Goal: Check status

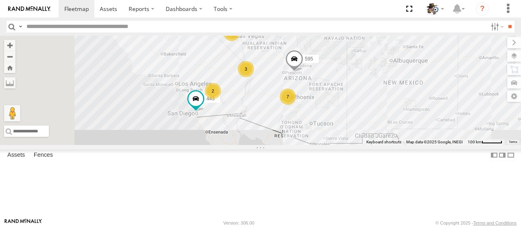
drag, startPoint x: 361, startPoint y: 148, endPoint x: 482, endPoint y: 127, distance: 123.4
click at [482, 127] on div "484 595 443 7 3 2 2" at bounding box center [260, 90] width 521 height 109
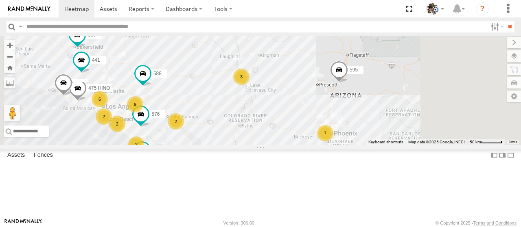
drag, startPoint x: 386, startPoint y: 140, endPoint x: 352, endPoint y: 174, distance: 48.0
click at [352, 145] on div "484 595 507 441 9 7 6 588 475 HINO 2 2 3 576 2 443 2" at bounding box center [260, 90] width 521 height 109
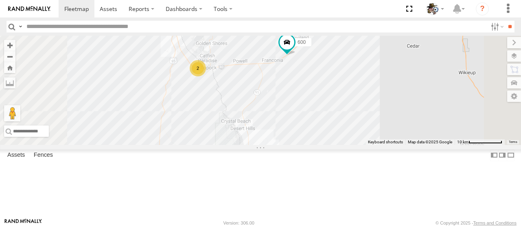
drag, startPoint x: 367, startPoint y: 94, endPoint x: 379, endPoint y: 106, distance: 17.5
click at [379, 106] on div "484 595 507 441 588 475 HINO 576 443 324 600 2" at bounding box center [260, 90] width 521 height 109
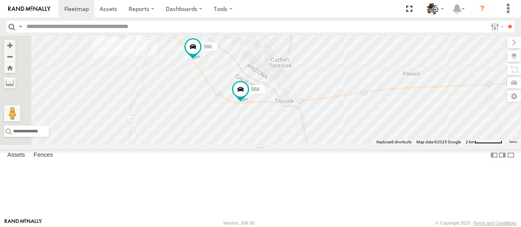
drag, startPoint x: 286, startPoint y: 105, endPoint x: 330, endPoint y: 144, distance: 59.1
click at [334, 145] on div "484 595 507 441 588 475 HINO 576 443 324 600 568 566" at bounding box center [260, 90] width 521 height 109
click at [248, 97] on span at bounding box center [240, 89] width 15 height 15
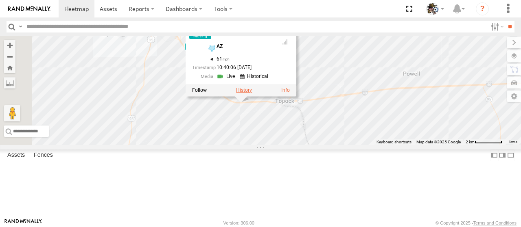
click at [252, 93] on label at bounding box center [244, 90] width 16 height 6
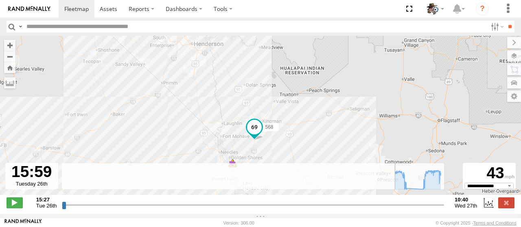
type input "**********"
drag, startPoint x: 65, startPoint y: 209, endPoint x: 56, endPoint y: 205, distance: 9.5
click at [62, 205] on input "range" at bounding box center [253, 205] width 382 height 8
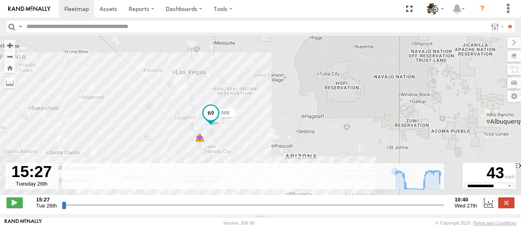
drag, startPoint x: 282, startPoint y: 120, endPoint x: 324, endPoint y: 86, distance: 54.6
click at [324, 86] on div "568 10:34 Wed 10:35 Wed 10:35 Wed" at bounding box center [260, 120] width 521 height 168
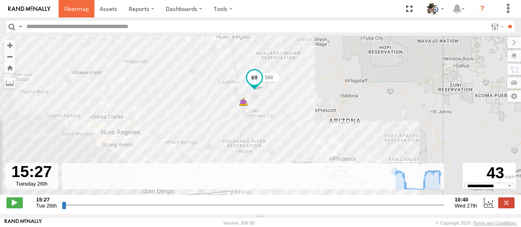
drag, startPoint x: 81, startPoint y: 9, endPoint x: 85, endPoint y: 17, distance: 8.0
click at [82, 9] on span at bounding box center [76, 9] width 24 height 8
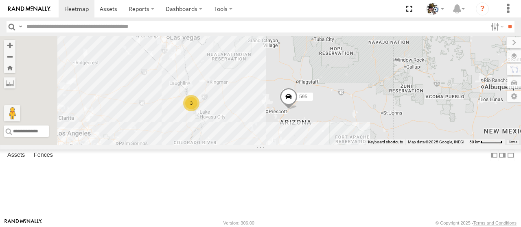
drag, startPoint x: 305, startPoint y: 160, endPoint x: 408, endPoint y: 163, distance: 103.4
click at [409, 145] on div "484 595 7 3" at bounding box center [260, 90] width 521 height 109
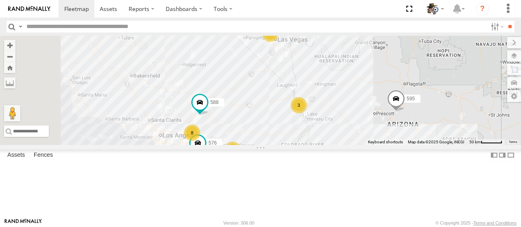
drag, startPoint x: 270, startPoint y: 142, endPoint x: 370, endPoint y: 142, distance: 100.1
click at [370, 142] on div "484 595 7 3 8 588 2 576 2 2" at bounding box center [260, 90] width 521 height 109
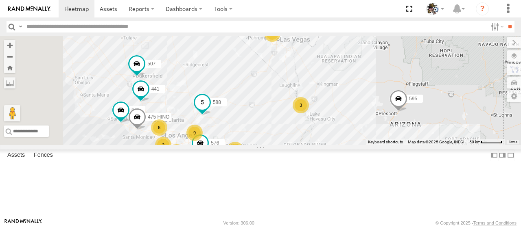
click at [209, 110] on span at bounding box center [202, 102] width 15 height 15
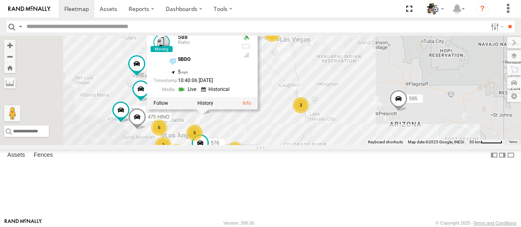
click at [198, 93] on link at bounding box center [188, 89] width 21 height 8
click at [317, 52] on div "484 595 7 3 9 588 2 576 2 2 6 508 475 HINO 2 2 507 441 588 Rialto SBDO 34.49765…" at bounding box center [260, 90] width 521 height 109
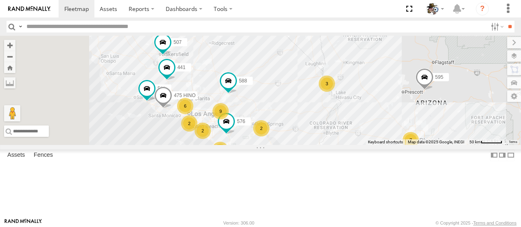
drag, startPoint x: 315, startPoint y: 126, endPoint x: 343, endPoint y: 103, distance: 36.4
click at [343, 103] on div "484 595 7 3 9 588 2 576 2 443 2 6 508 475 HINO 2 2 507 441" at bounding box center [260, 90] width 521 height 109
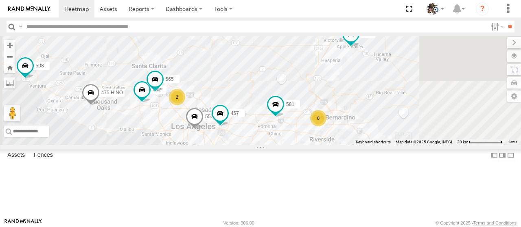
drag, startPoint x: 321, startPoint y: 129, endPoint x: 299, endPoint y: 120, distance: 24.2
click at [297, 115] on div "484 595 588 576 443 508 475 HINO 507 441 8 2 553 457 581 482 531 565 429" at bounding box center [260, 90] width 521 height 109
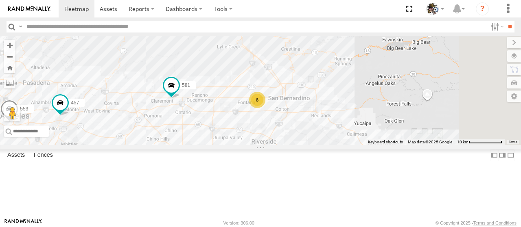
drag, startPoint x: 416, startPoint y: 155, endPoint x: 312, endPoint y: 141, distance: 105.5
click at [312, 141] on div "484 595 588 576 443 508 475 HINO 507 441 553 457 581 482 531 565 429 597 8" at bounding box center [260, 90] width 521 height 109
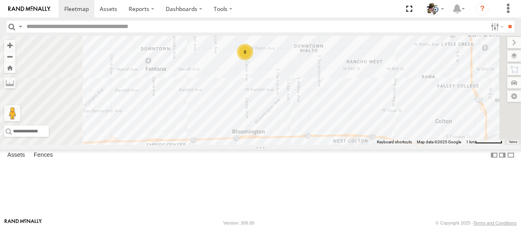
click at [357, 124] on div "484 595 588 576 443 508 475 HINO 507 441 553 457 581 482 531 565 429 597 8" at bounding box center [260, 90] width 521 height 109
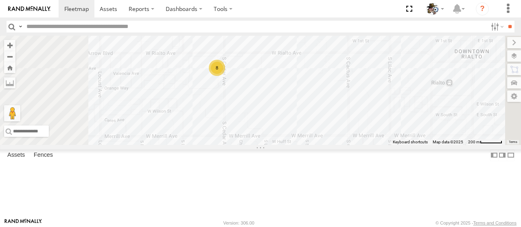
drag, startPoint x: 332, startPoint y: 88, endPoint x: 351, endPoint y: 125, distance: 41.7
click at [353, 124] on div "484 595 588 576 443 508 475 HINO 507 441 553 457 581 482 531 565 429 597 8" at bounding box center [260, 90] width 521 height 109
drag, startPoint x: 333, startPoint y: 92, endPoint x: 383, endPoint y: 175, distance: 97.1
click at [383, 145] on div "484 595 588 576 443 508 475 HINO 507 441 553 457 581 482 531 565 429 597 8" at bounding box center [260, 90] width 521 height 109
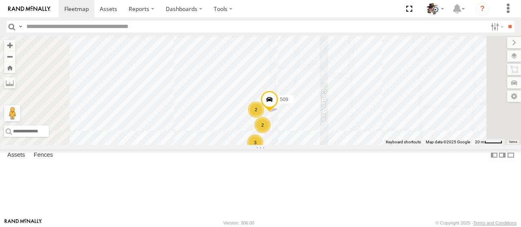
drag, startPoint x: 422, startPoint y: 177, endPoint x: 416, endPoint y: 134, distance: 43.5
click at [416, 134] on div "484 595 588 576 443 508 475 HINO 507 441 553 457 581 482 531 565 429 597 2 3 50…" at bounding box center [260, 90] width 521 height 109
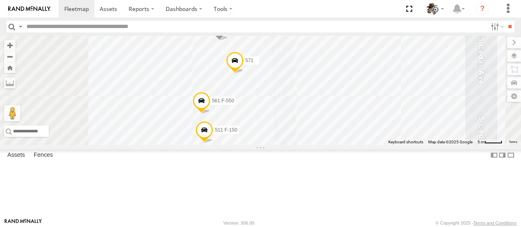
drag, startPoint x: 369, startPoint y: 173, endPoint x: 384, endPoint y: 133, distance: 42.1
click at [387, 131] on div "484 595 588 576 443 508 475 HINO 507 441 553 457 581 482 531 565 429 597 509 57…" at bounding box center [260, 90] width 521 height 109
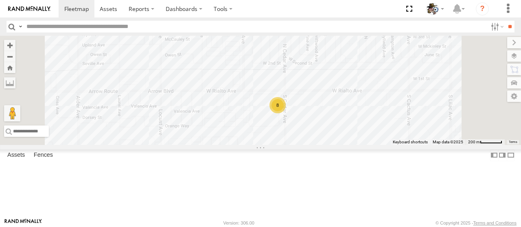
drag, startPoint x: 290, startPoint y: 154, endPoint x: 334, endPoint y: 141, distance: 45.7
click at [334, 141] on div "484 595 588 576 443 508 475 HINO 507 441 553 457 581 482 531 565 429 597 8" at bounding box center [260, 90] width 521 height 109
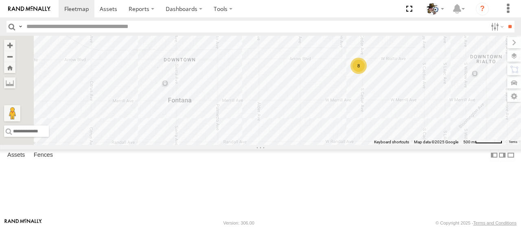
drag, startPoint x: 293, startPoint y: 167, endPoint x: 388, endPoint y: 128, distance: 102.5
click at [388, 128] on div "484 595 588 576 443 508 475 HINO 507 441 553 457 581 482 531 565 429 597 8" at bounding box center [260, 90] width 521 height 109
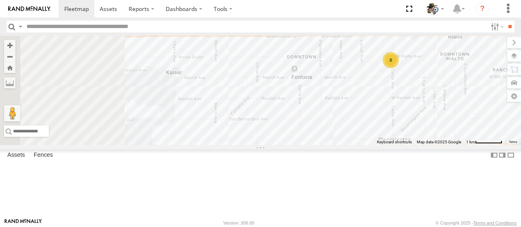
drag, startPoint x: 321, startPoint y: 155, endPoint x: 365, endPoint y: 141, distance: 46.8
click at [365, 141] on div "484 595 588 576 443 508 475 HINO 507 441 553 457 581 482 531 565 429 597 8" at bounding box center [260, 90] width 521 height 109
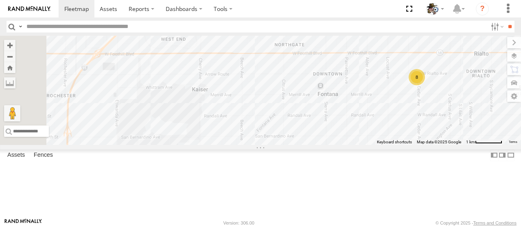
drag, startPoint x: 348, startPoint y: 123, endPoint x: 374, endPoint y: 141, distance: 31.6
click at [374, 141] on div "484 595 588 576 443 508 475 HINO 507 441 553 457 581 482 531 565 429 597 8" at bounding box center [260, 90] width 521 height 109
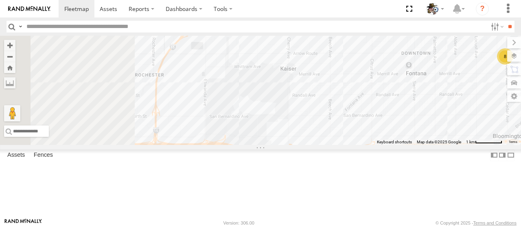
drag, startPoint x: 305, startPoint y: 144, endPoint x: 394, endPoint y: 123, distance: 92.0
click at [394, 123] on div "484 595 588 576 443 508 475 HINO 507 441 553 457 581 482 531 565 429 597 8" at bounding box center [260, 90] width 521 height 109
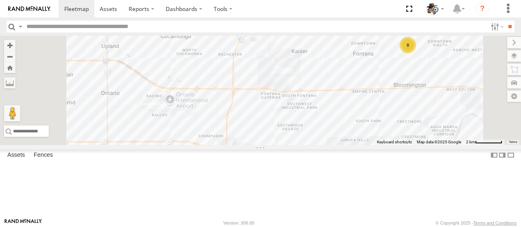
drag, startPoint x: 305, startPoint y: 174, endPoint x: 353, endPoint y: 132, distance: 63.7
click at [353, 132] on div "484 595 588 576 443 508 475 HINO 507 441 553 457 581 482 531 565 429 597 8" at bounding box center [260, 90] width 521 height 109
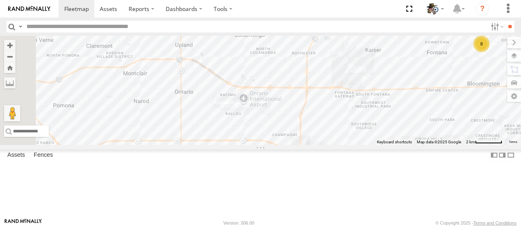
drag, startPoint x: 274, startPoint y: 141, endPoint x: 353, endPoint y: 140, distance: 79.3
click at [351, 141] on div "484 595 588 576 443 508 475 HINO 507 441 553 457 581 482 531 565 429 597 8" at bounding box center [260, 90] width 521 height 109
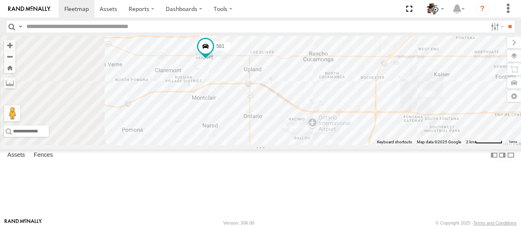
drag, startPoint x: 285, startPoint y: 129, endPoint x: 352, endPoint y: 144, distance: 68.8
click at [352, 144] on div "484 595 588 576 443 508 475 HINO 507 441 553 457 581 482 531 565 429 597 8" at bounding box center [260, 90] width 521 height 109
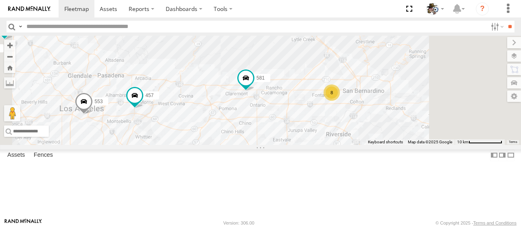
drag, startPoint x: 381, startPoint y: 169, endPoint x: 385, endPoint y: 148, distance: 21.5
click at [385, 145] on div "484 595 588 576 443 508 475 HINO 507 441 553 457 581 482 531 565 429 597 8" at bounding box center [260, 90] width 521 height 109
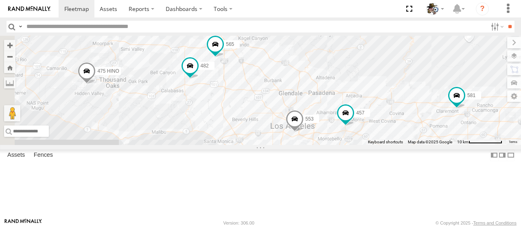
drag, startPoint x: 300, startPoint y: 162, endPoint x: 511, endPoint y: 180, distance: 211.4
click at [511, 145] on div "484 595 588 576 443 508 475 HINO 507 441 553 457 581 482 531 565 429 597 8" at bounding box center [260, 90] width 521 height 109
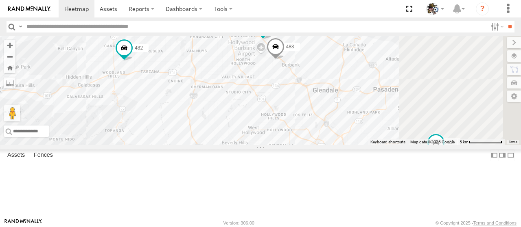
drag, startPoint x: 303, startPoint y: 145, endPoint x: 263, endPoint y: 143, distance: 39.9
click at [262, 143] on div "484 595 588 576 443 508 475 HINO 507 441 553 457 581 482 531 565 429 597 530 483" at bounding box center [260, 90] width 521 height 109
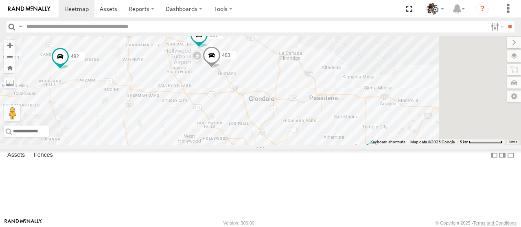
drag, startPoint x: 454, startPoint y: 100, endPoint x: 375, endPoint y: 116, distance: 81.1
click at [375, 116] on div "484 595 588 576 443 508 475 HINO 507 441 553 457 581 482 531 565 429 597 530 483" at bounding box center [260, 90] width 521 height 109
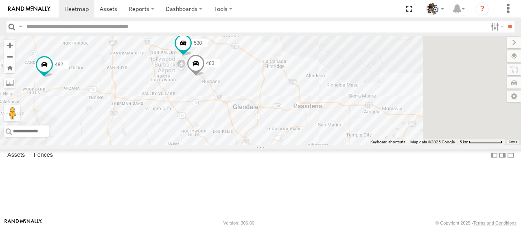
drag, startPoint x: 404, startPoint y: 136, endPoint x: 369, endPoint y: 126, distance: 37.3
click at [369, 126] on div "484 595 588 576 443 508 475 HINO 507 441 553 457 581 482 531 565 429 597 530 483" at bounding box center [260, 90] width 521 height 109
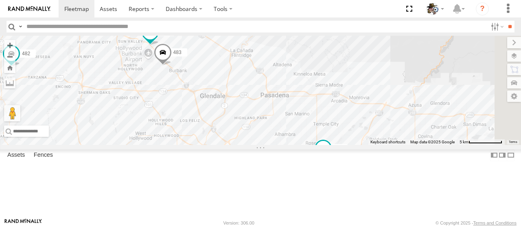
drag, startPoint x: 375, startPoint y: 148, endPoint x: 375, endPoint y: 144, distance: 4.9
click at [375, 144] on div "484 595 588 576 443 508 475 HINO 507 441 553 457 581 482 531 565 429 597 530 483" at bounding box center [260, 90] width 521 height 109
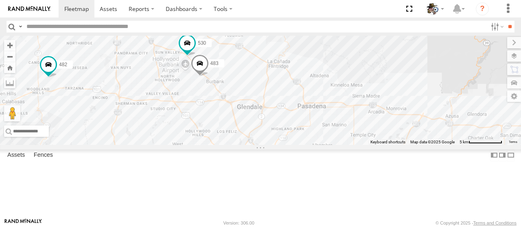
drag, startPoint x: 355, startPoint y: 121, endPoint x: 393, endPoint y: 132, distance: 39.5
click at [393, 132] on div "484 595 588 576 443 508 475 HINO 507 441 553 457 581 482 531 565 429 597 530 483" at bounding box center [260, 90] width 521 height 109
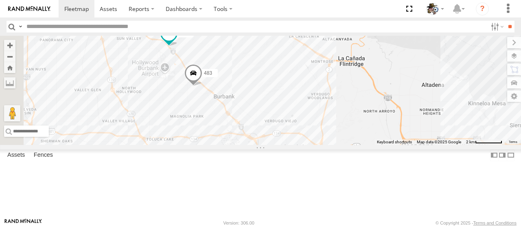
drag, startPoint x: 321, startPoint y: 113, endPoint x: 363, endPoint y: 121, distance: 42.1
click at [363, 121] on div "484 595 588 576 443 508 475 HINO 507 441 553 457 581 482 531 565 429 597 530 483" at bounding box center [260, 90] width 521 height 109
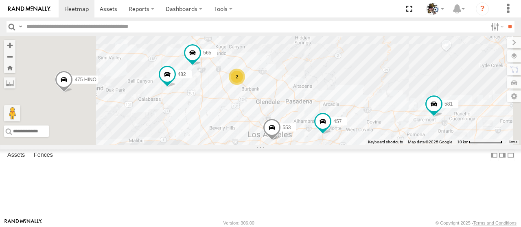
drag, startPoint x: 405, startPoint y: 104, endPoint x: 384, endPoint y: 133, distance: 36.1
click at [384, 133] on div "484 595 588 576 443 508 475 HINO 507 441 553 457 581 482 531 565 429 597 2" at bounding box center [260, 90] width 521 height 109
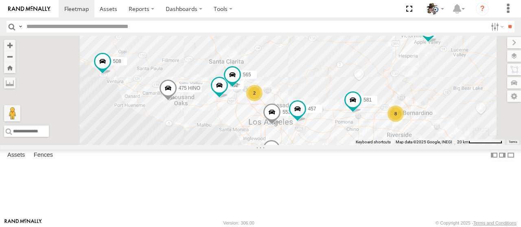
drag, startPoint x: 380, startPoint y: 108, endPoint x: 386, endPoint y: 106, distance: 6.7
click at [386, 106] on div "484 595 588 576 443 508 475 HINO 507 441 553 457 581 482 531 565 429 597 8 2" at bounding box center [260, 90] width 521 height 109
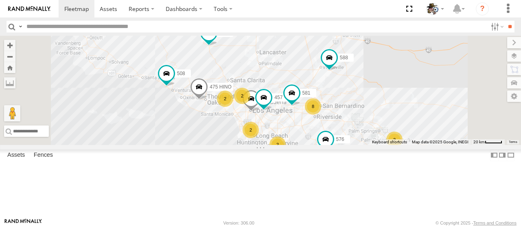
drag, startPoint x: 369, startPoint y: 87, endPoint x: 340, endPoint y: 101, distance: 32.7
click at [340, 101] on div "484 595 588 576 443 508 475 HINO 507 441 553 457 581 8 2 2 442 564 2 2 2" at bounding box center [260, 90] width 521 height 109
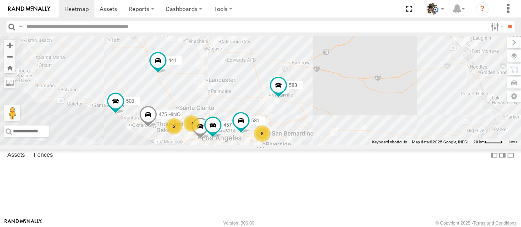
drag, startPoint x: 329, startPoint y: 95, endPoint x: 278, endPoint y: 122, distance: 57.3
click at [277, 123] on div "484 595 588 576 443 508 475 HINO 507 441 553 457 581 8 2 2 442 564 2 2 2" at bounding box center [260, 90] width 521 height 109
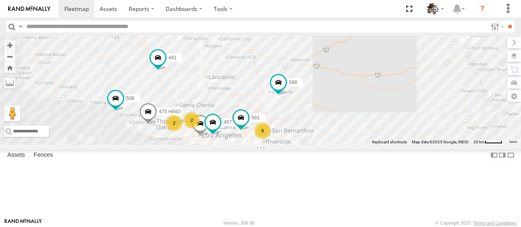
drag, startPoint x: 439, startPoint y: 142, endPoint x: 439, endPoint y: 134, distance: 7.7
click at [439, 134] on div "484 595 588 576 443 508 475 HINO 507 441 553 457 581 8 2 2 442 564 2 2 2" at bounding box center [260, 90] width 521 height 109
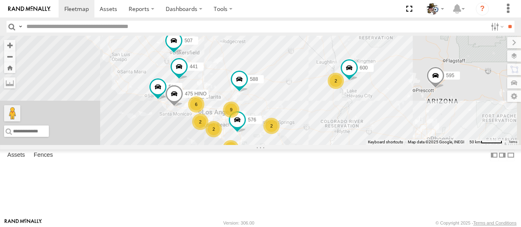
drag, startPoint x: 331, startPoint y: 170, endPoint x: 294, endPoint y: 157, distance: 39.2
click at [276, 145] on div "484 595 588 576 443 508 475 HINO 507 441 9 6 2 2 2 2 2 2 600" at bounding box center [260, 90] width 521 height 109
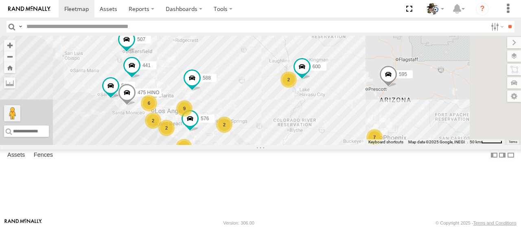
drag, startPoint x: 398, startPoint y: 124, endPoint x: 351, endPoint y: 122, distance: 47.6
click at [351, 122] on div "484 595 588 576 443 508 475 HINO 507 441 9 6 2 2 2 2 2 2 600 7" at bounding box center [260, 90] width 521 height 109
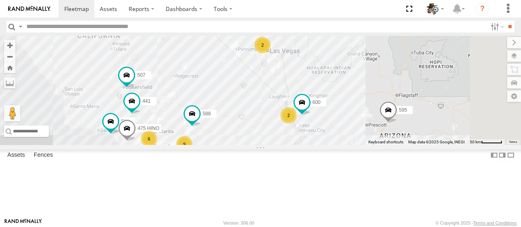
drag, startPoint x: 355, startPoint y: 116, endPoint x: 355, endPoint y: 151, distance: 35.0
click at [355, 145] on div "484 595 588 576 443 508 475 HINO 507 441 9 6 2 2 2 2 2 2 600 7" at bounding box center [260, 90] width 521 height 109
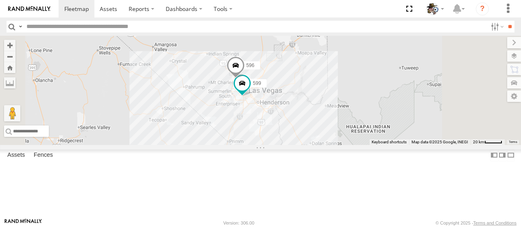
drag, startPoint x: 323, startPoint y: 96, endPoint x: 314, endPoint y: 143, distance: 47.7
click at [314, 143] on div "484 595 588 576 443 508 475 HINO 507 441 600 596 599 2" at bounding box center [260, 90] width 521 height 109
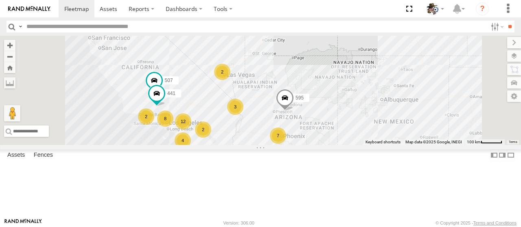
drag, startPoint x: 356, startPoint y: 170, endPoint x: 360, endPoint y: 143, distance: 27.2
click at [360, 143] on div "484 595 507 441 12 7 8 2 4 3 2 2" at bounding box center [260, 90] width 521 height 109
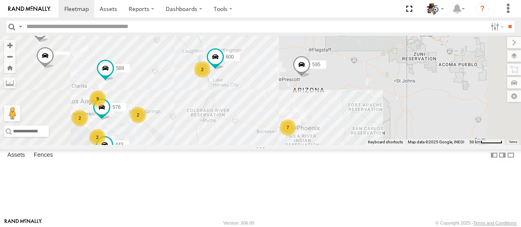
drag, startPoint x: 374, startPoint y: 164, endPoint x: 362, endPoint y: 133, distance: 33.0
click at [362, 133] on div "484 595 9 7 588 2 2 2 576 2 443 2 600" at bounding box center [260, 90] width 521 height 109
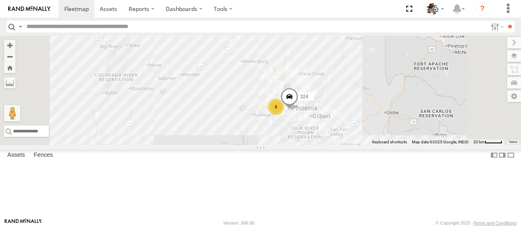
drag, startPoint x: 441, startPoint y: 180, endPoint x: 393, endPoint y: 160, distance: 52.0
click at [393, 145] on div "484 595 588 576 443 600 6 2 324" at bounding box center [260, 90] width 521 height 109
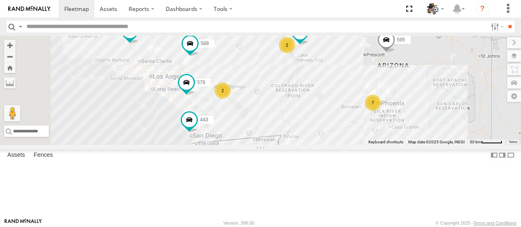
drag, startPoint x: 353, startPoint y: 155, endPoint x: 463, endPoint y: 147, distance: 110.1
click at [463, 145] on div "484 595 507 441 588 576 443 600 7 2 2" at bounding box center [260, 90] width 521 height 109
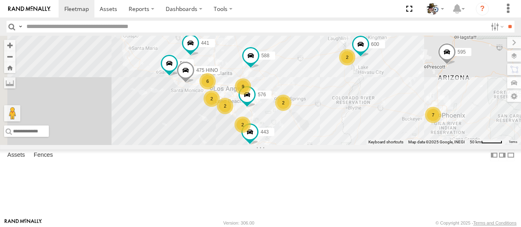
drag, startPoint x: 353, startPoint y: 148, endPoint x: 412, endPoint y: 161, distance: 60.0
click at [412, 145] on div "484 595 507 441 588 576 443 600 7 2 2 9 6 508 475 HINO 2 2 2" at bounding box center [260, 90] width 521 height 109
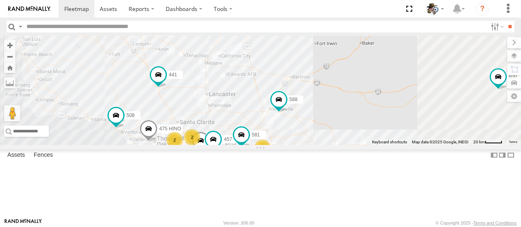
drag, startPoint x: 308, startPoint y: 83, endPoint x: 276, endPoint y: 112, distance: 43.5
click at [276, 112] on div "484 595 507 441 588 576 443 600 508 475 HINO 8 2 553 2 457 581 2 2 2" at bounding box center [260, 90] width 521 height 109
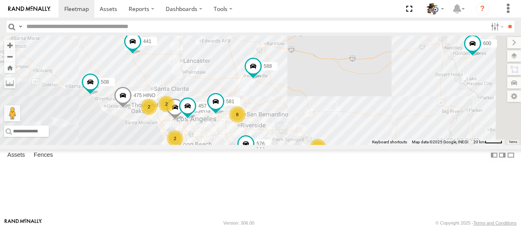
drag, startPoint x: 413, startPoint y: 141, endPoint x: 393, endPoint y: 118, distance: 30.9
click at [393, 118] on div "484 595 507 441 588 576 443 600 508 475 HINO 8 2 553 2 457 581 2 2 2" at bounding box center [260, 90] width 521 height 109
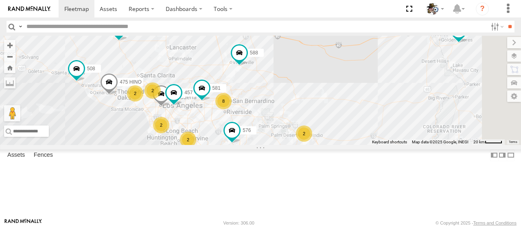
drag, startPoint x: 439, startPoint y: 133, endPoint x: 425, endPoint y: 118, distance: 19.6
click at [425, 118] on div "484 595 507 441 588 576 443 600 508 475 HINO 8 2 553 2 442 457 581 2 2 2" at bounding box center [260, 90] width 521 height 109
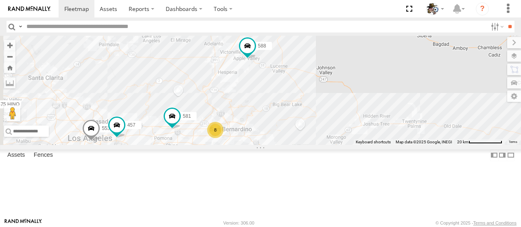
drag, startPoint x: 342, startPoint y: 104, endPoint x: 395, endPoint y: 127, distance: 57.2
click at [395, 127] on div "484 595 507 441 588 576 443 600 599 508 475 HINO 553 442 457 581 564 8 429 2" at bounding box center [260, 90] width 521 height 109
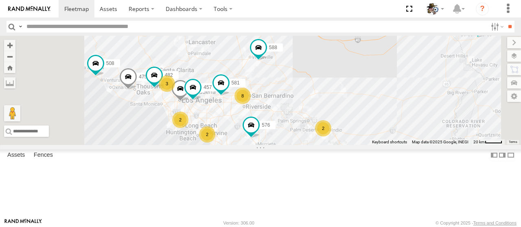
drag, startPoint x: 390, startPoint y: 131, endPoint x: 362, endPoint y: 105, distance: 38.3
click at [362, 105] on div "484 595 507 441 588 576 443 600 599 508 475 HINO 553 442 457 581 564 8 3 2 482 …" at bounding box center [260, 90] width 521 height 109
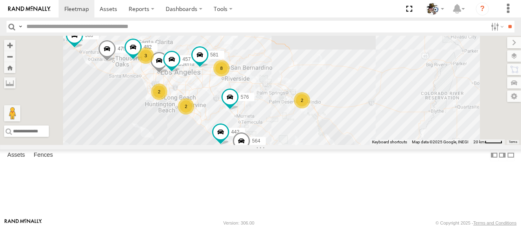
drag, startPoint x: 439, startPoint y: 133, endPoint x: 386, endPoint y: 85, distance: 71.4
click at [386, 85] on div "484 595 507 441 588 576 443 600 599 508 475 HINO 553 442 457 581 564 8 3 2 482 …" at bounding box center [260, 90] width 521 height 109
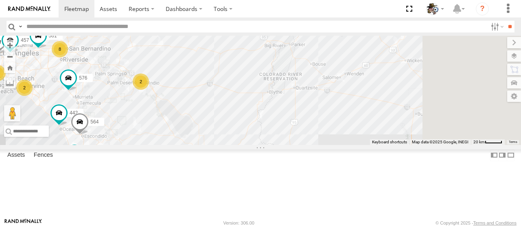
drag, startPoint x: 453, startPoint y: 150, endPoint x: 312, endPoint y: 167, distance: 142.2
click at [312, 145] on div "484 595 507 441 588 576 443 600 599 508 475 HINO 553 442 457 581 564 8 3 2 482 …" at bounding box center [260, 90] width 521 height 109
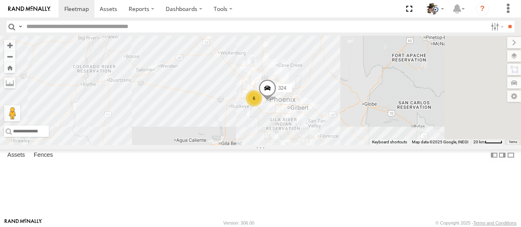
drag, startPoint x: 385, startPoint y: 177, endPoint x: 333, endPoint y: 183, distance: 52.3
click at [279, 145] on div "484 595 507 441 588 576 443 600 599 508 475 HINO 553 442 457 581 564 8 3 2 482 …" at bounding box center [260, 90] width 521 height 109
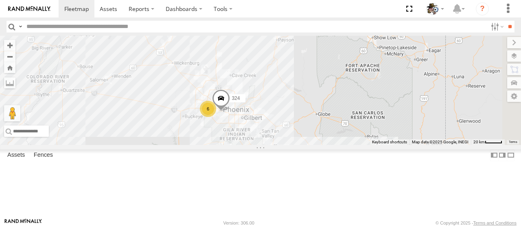
drag, startPoint x: 371, startPoint y: 194, endPoint x: 339, endPoint y: 227, distance: 45.4
click at [338, 227] on body at bounding box center [260, 113] width 521 height 227
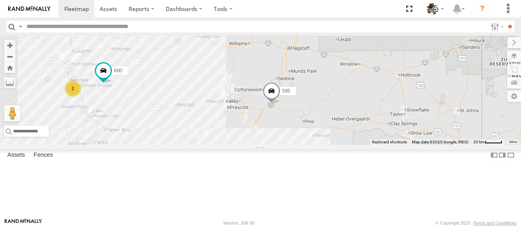
drag, startPoint x: 417, startPoint y: 149, endPoint x: 421, endPoint y: 199, distance: 49.8
click at [421, 145] on div "484 595 507 441 588 576 443 600 599 508 475 HINO 553 442 457 581 564 8 3 2 482 …" at bounding box center [260, 90] width 521 height 109
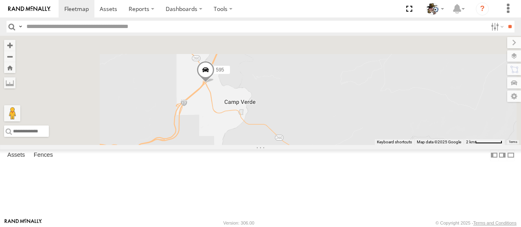
drag, startPoint x: 348, startPoint y: 78, endPoint x: 360, endPoint y: 217, distance: 139.6
click at [360, 145] on div "484 595 507 441 588 576 443 600 599 508 475 HINO 553 442 457 581 564 482 324" at bounding box center [260, 90] width 521 height 109
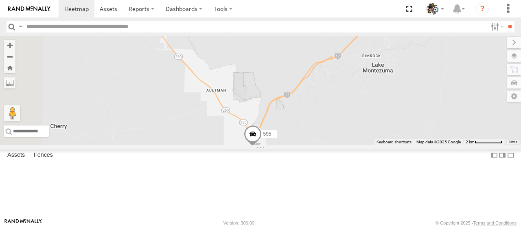
drag, startPoint x: 346, startPoint y: 162, endPoint x: 386, endPoint y: 197, distance: 53.0
click at [388, 145] on div "484 595 507 441 588 576 443 600 599 508 475 HINO 553 442 457 581 564 482 324" at bounding box center [260, 90] width 521 height 109
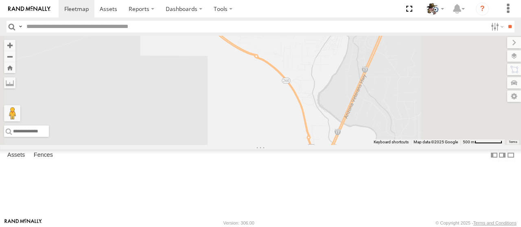
drag, startPoint x: 470, startPoint y: 194, endPoint x: 390, endPoint y: 92, distance: 129.8
click at [390, 92] on div "484 595 507 441 588 576 443 600 599 508 475 HINO 553 442 457 581 564 482 324" at bounding box center [260, 90] width 521 height 109
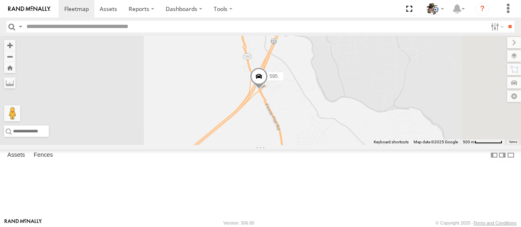
drag, startPoint x: 371, startPoint y: 113, endPoint x: 383, endPoint y: 132, distance: 22.0
click at [383, 132] on div "484 595 507 441 588 576 443 600 599 508 475 HINO 553 442 457 581 564 482 324" at bounding box center [260, 90] width 521 height 109
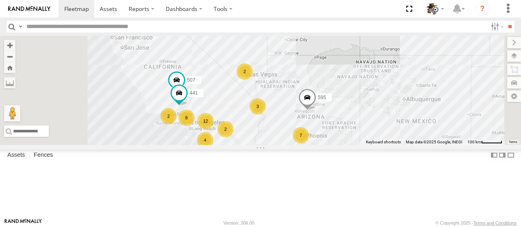
drag, startPoint x: 299, startPoint y: 156, endPoint x: 336, endPoint y: 148, distance: 37.5
click at [338, 144] on div "484 595 507 441 12 7 8 2 4 3 2 2" at bounding box center [260, 90] width 521 height 109
